Goal: Navigation & Orientation: Find specific page/section

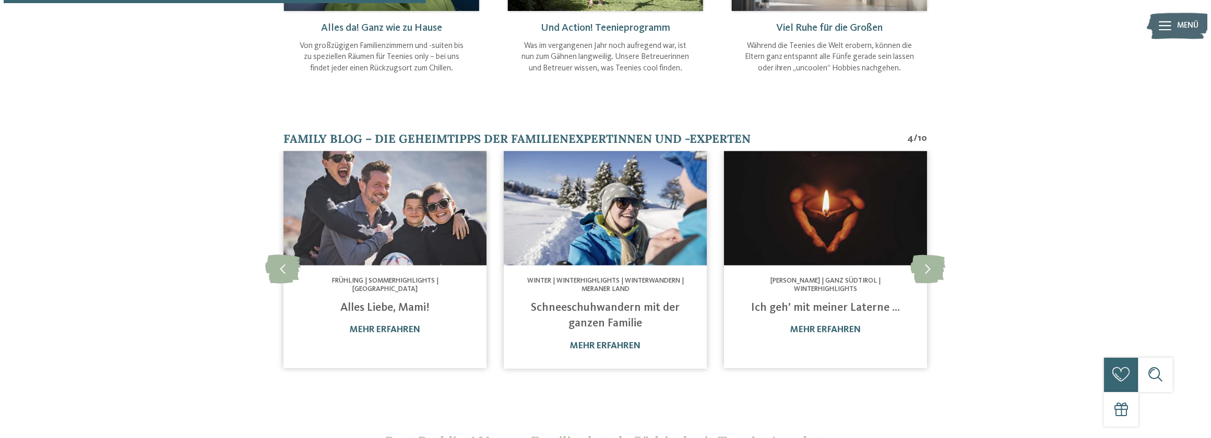
scroll to position [664, 0]
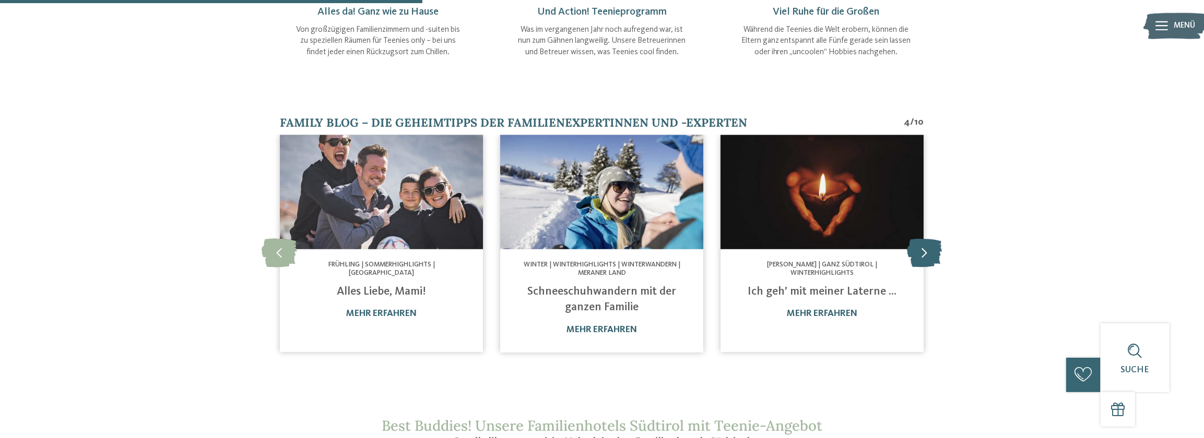
click at [931, 239] on icon at bounding box center [924, 253] width 35 height 29
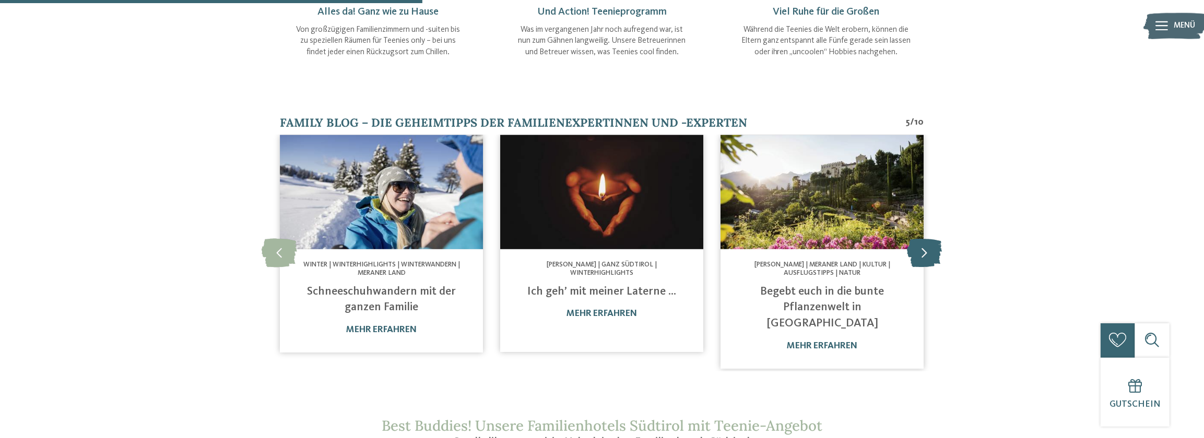
click at [932, 239] on icon at bounding box center [924, 253] width 35 height 29
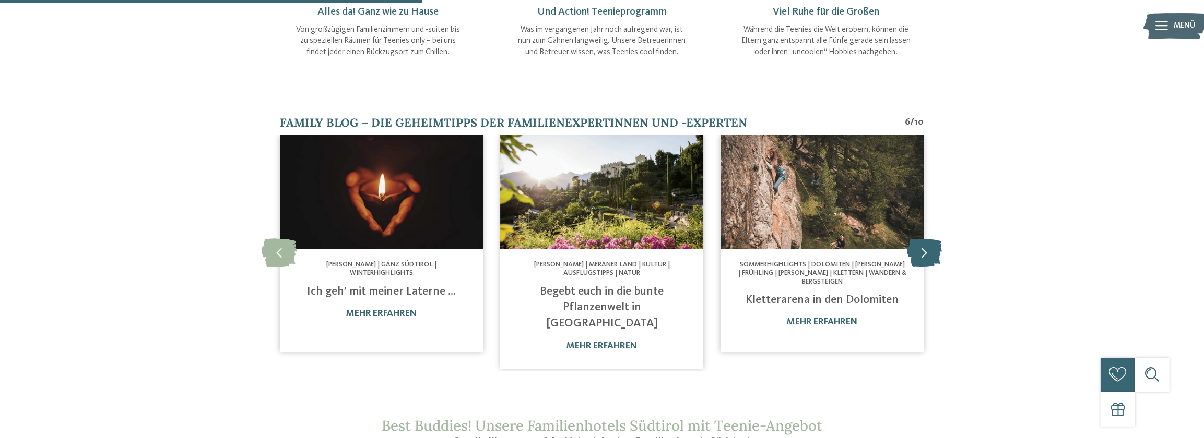
click at [932, 239] on icon at bounding box center [924, 253] width 35 height 29
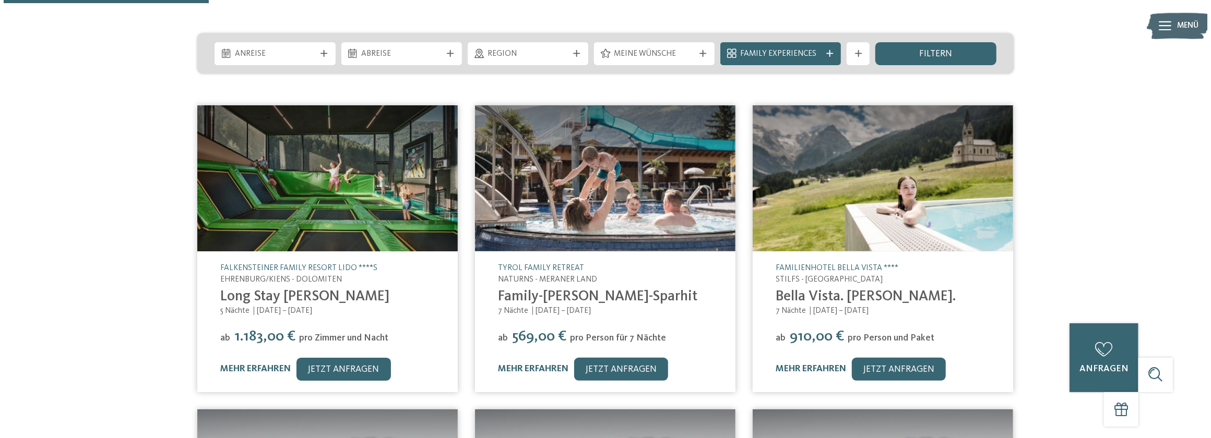
scroll to position [237, 0]
